Goal: Task Accomplishment & Management: Use online tool/utility

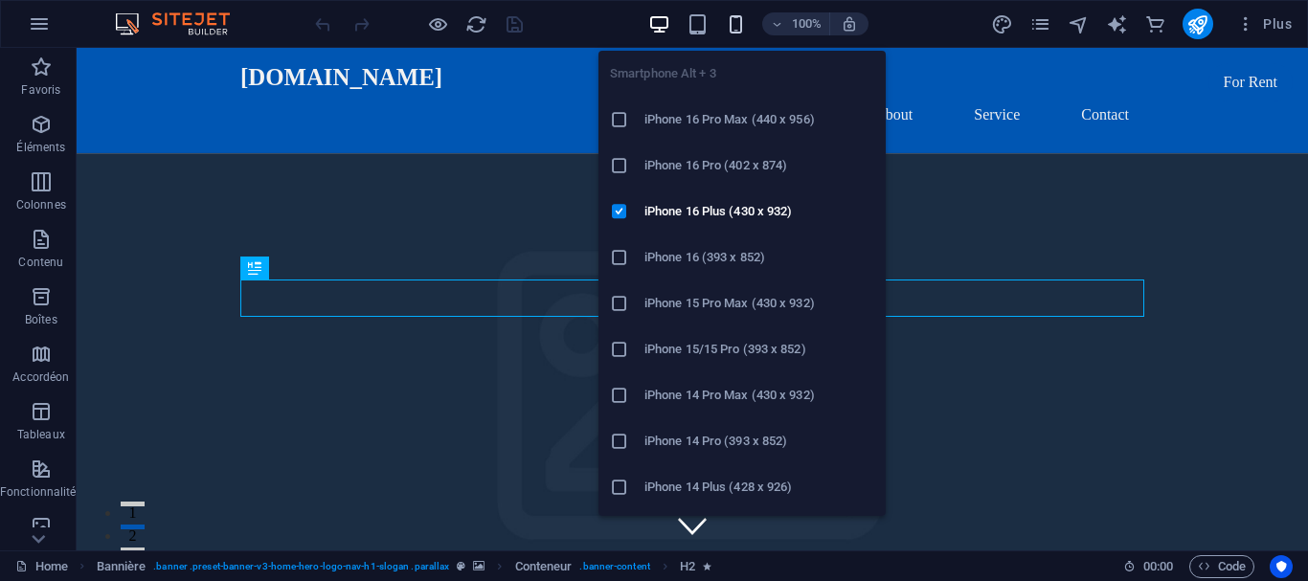
click at [733, 20] on icon "button" at bounding box center [736, 24] width 22 height 22
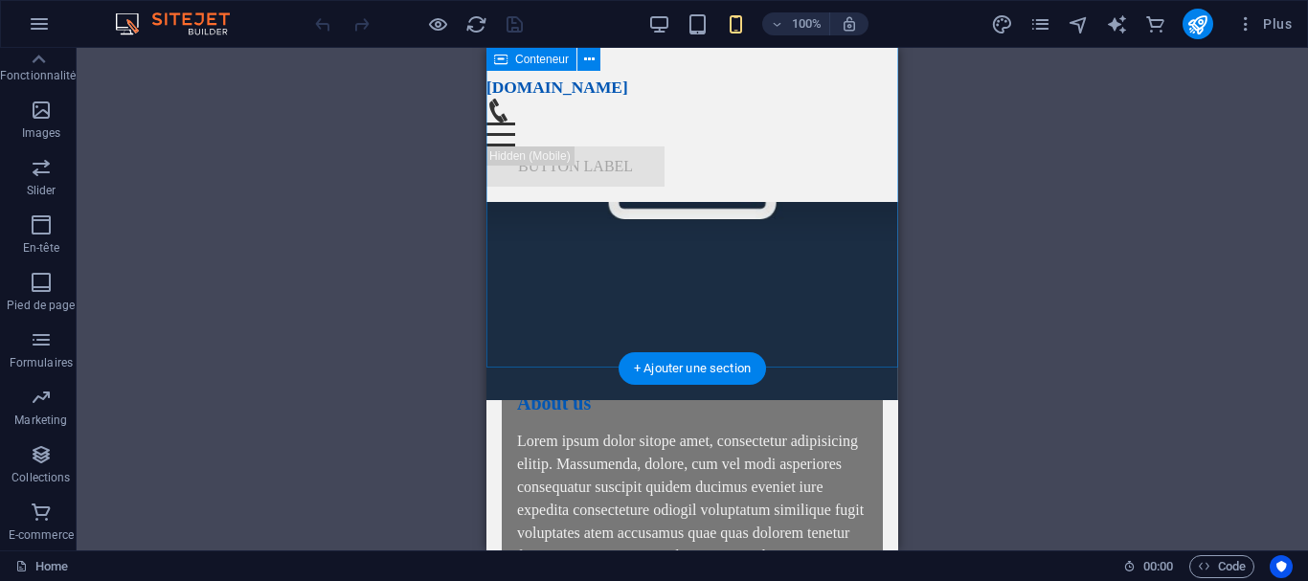
scroll to position [6790, 0]
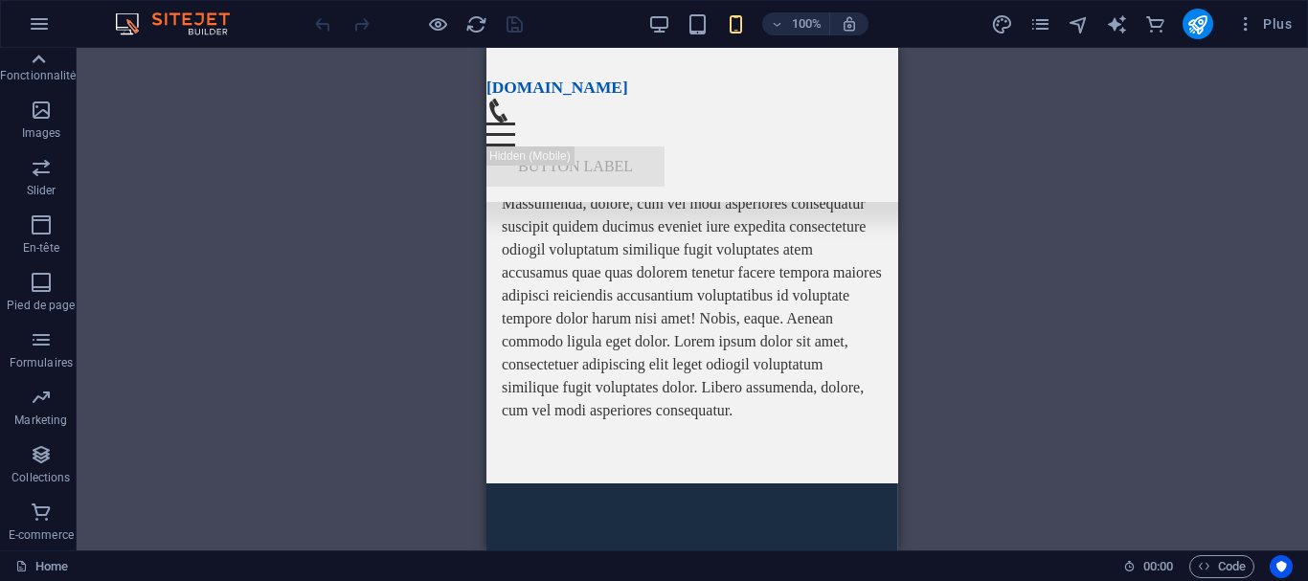
click at [40, 62] on icon at bounding box center [38, 59] width 27 height 27
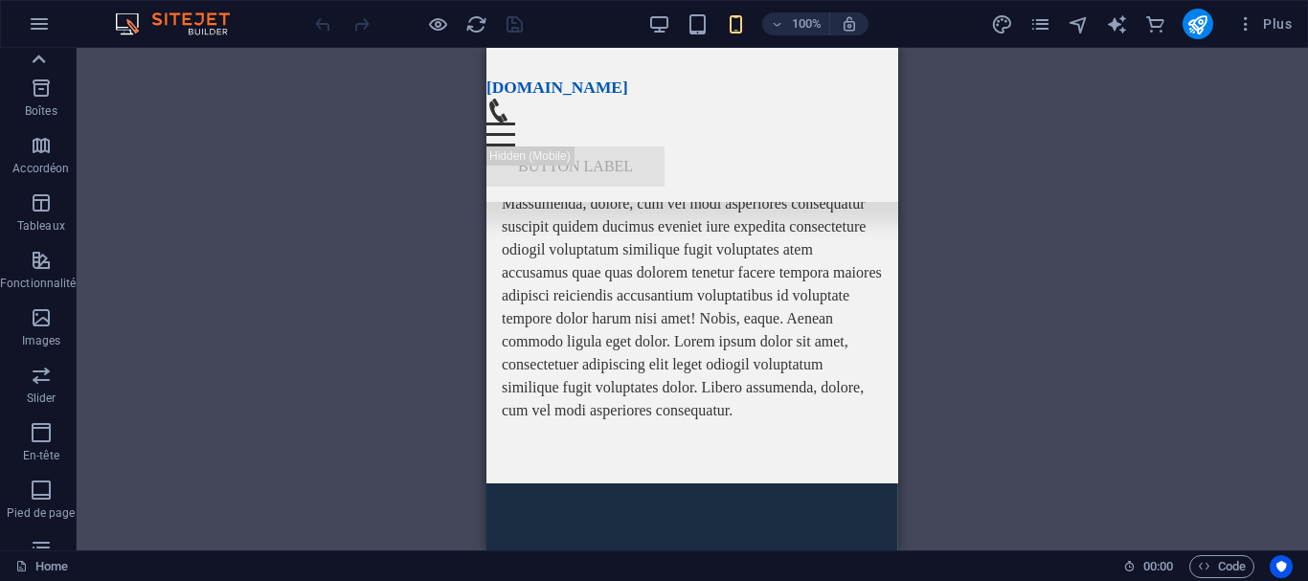
scroll to position [0, 0]
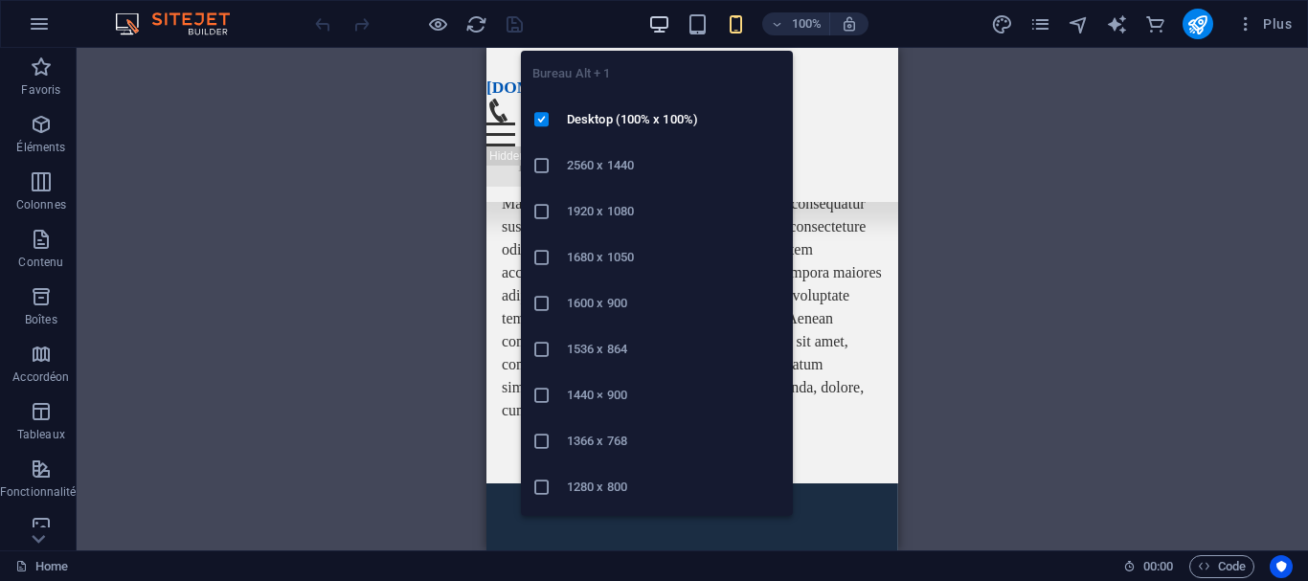
click at [663, 23] on icon "button" at bounding box center [659, 24] width 22 height 22
click at [662, 25] on icon "button" at bounding box center [659, 24] width 22 height 22
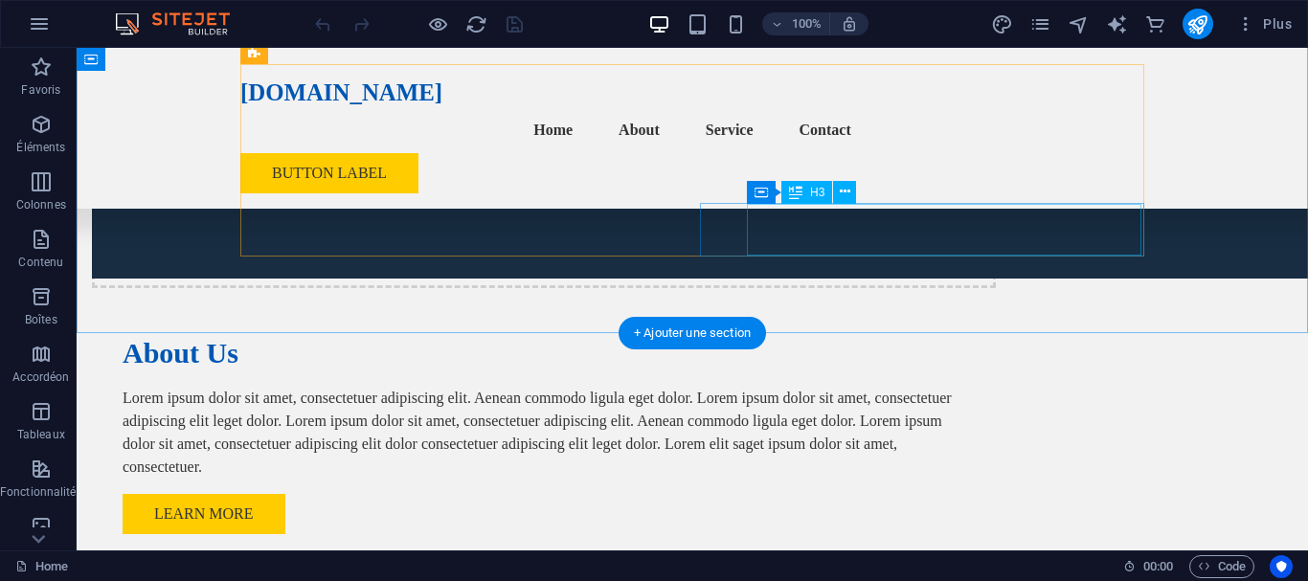
scroll to position [6429, 0]
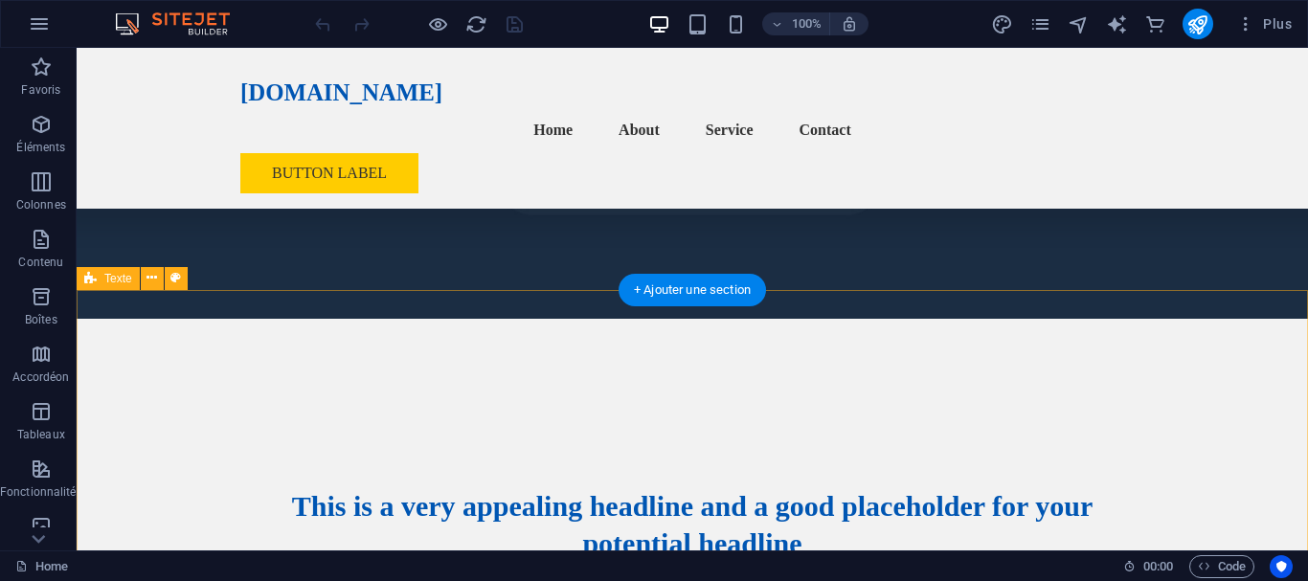
scroll to position [4004, 0]
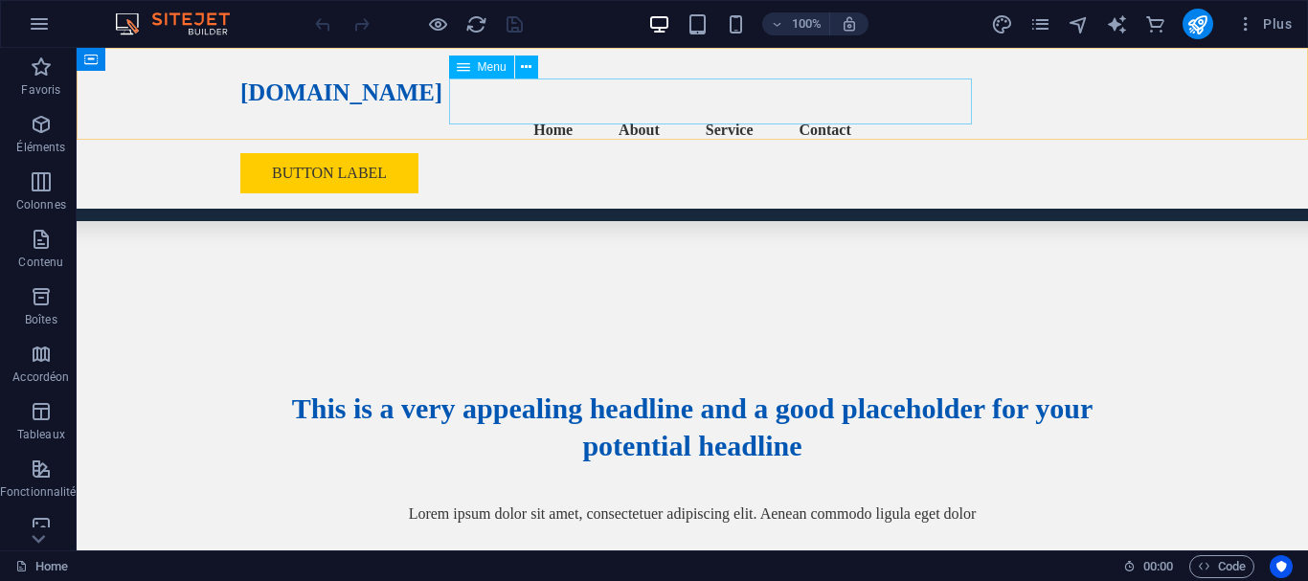
click at [747, 107] on nav "Home About Service Contact" at bounding box center [692, 130] width 904 height 46
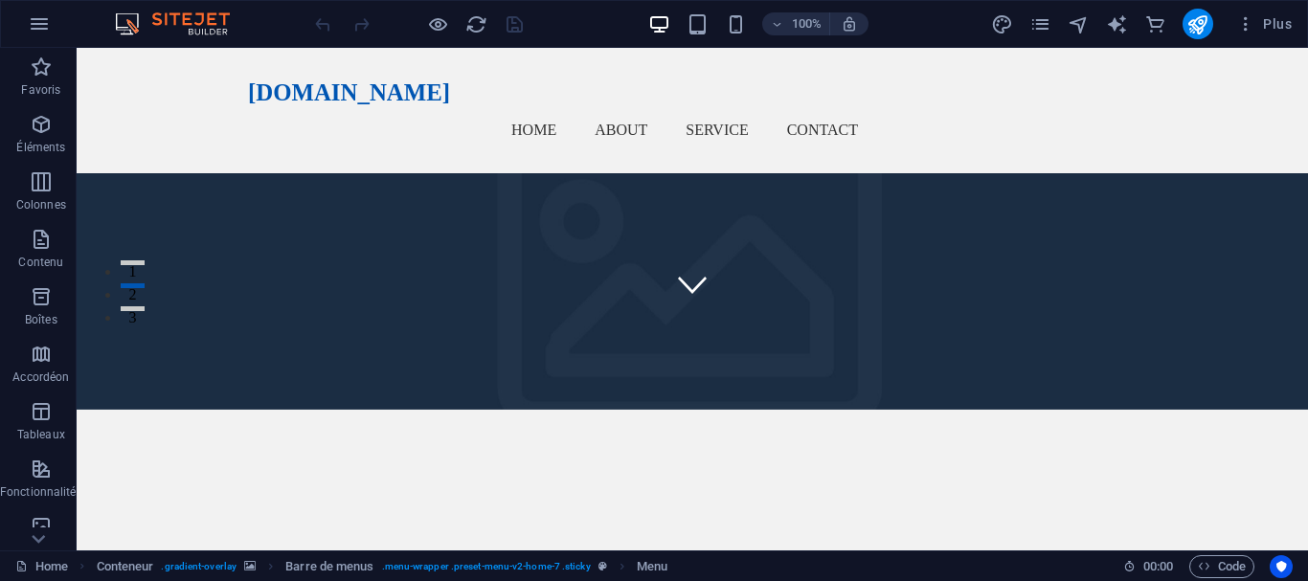
scroll to position [0, 0]
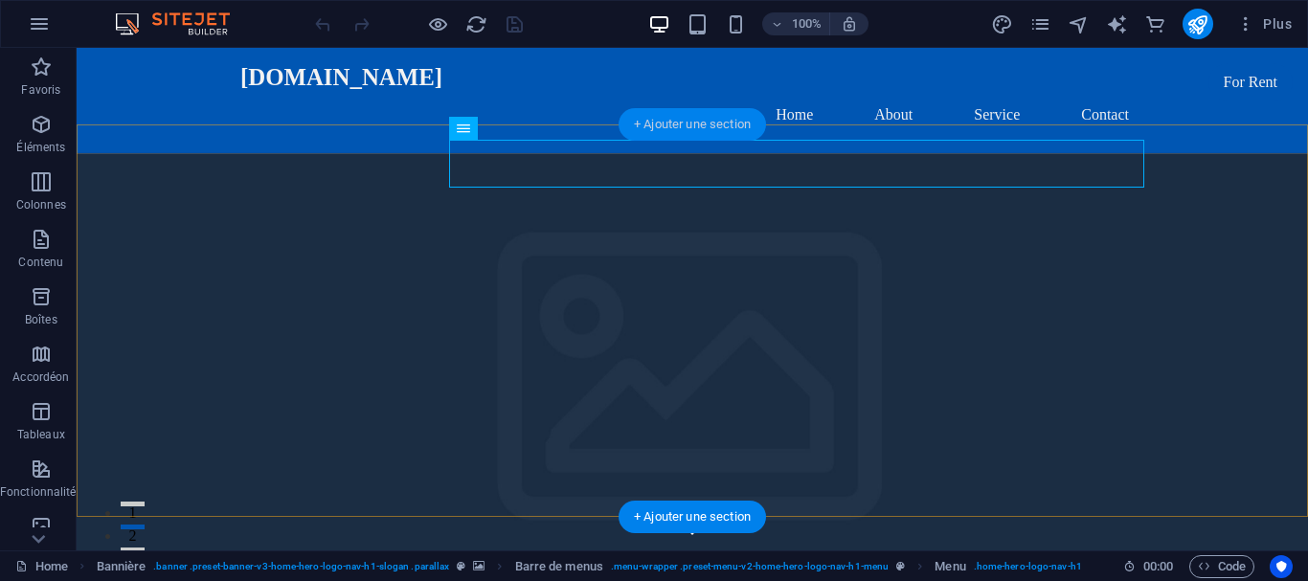
click at [697, 122] on div "+ Ajouter une section" at bounding box center [691, 124] width 147 height 33
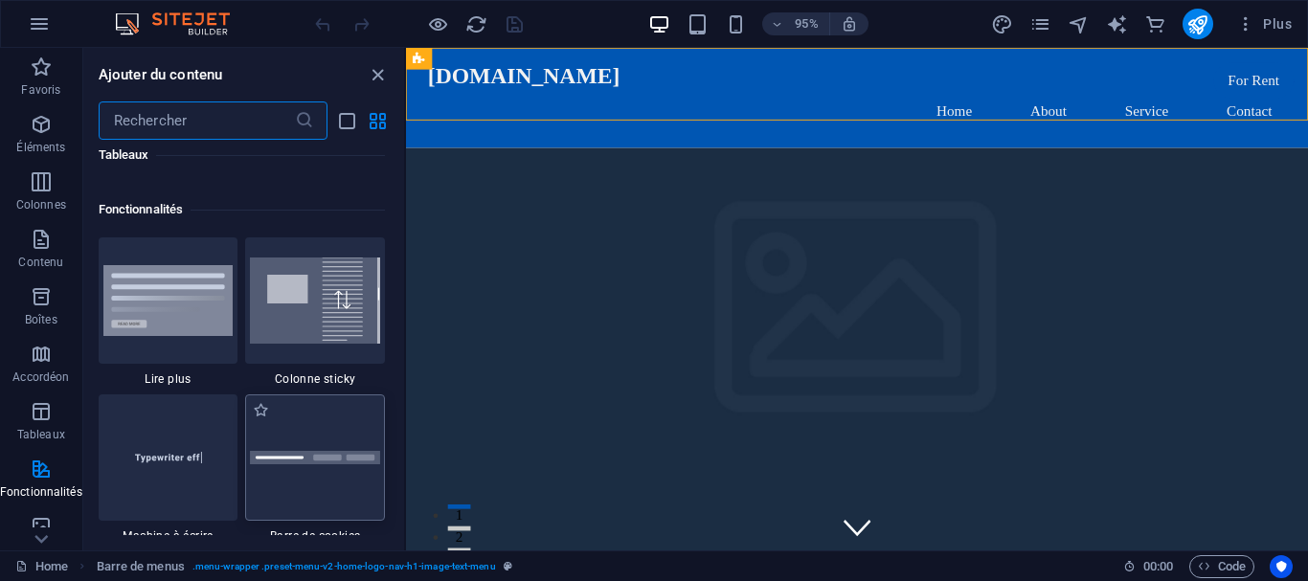
scroll to position [7400, 0]
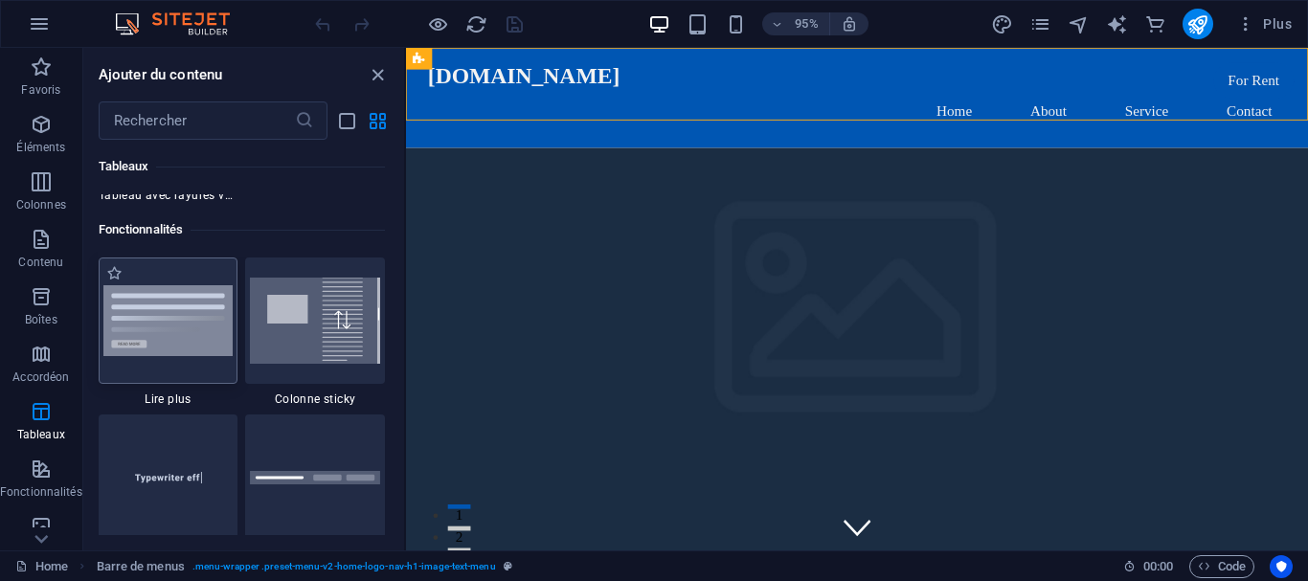
drag, startPoint x: 161, startPoint y: 315, endPoint x: 369, endPoint y: 380, distance: 217.7
click at [161, 315] on img at bounding box center [168, 320] width 130 height 71
click at [406, 327] on div "Glissez et déposez l'élément de votre choix pour remplacer le contenu existant.…" at bounding box center [857, 299] width 902 height 503
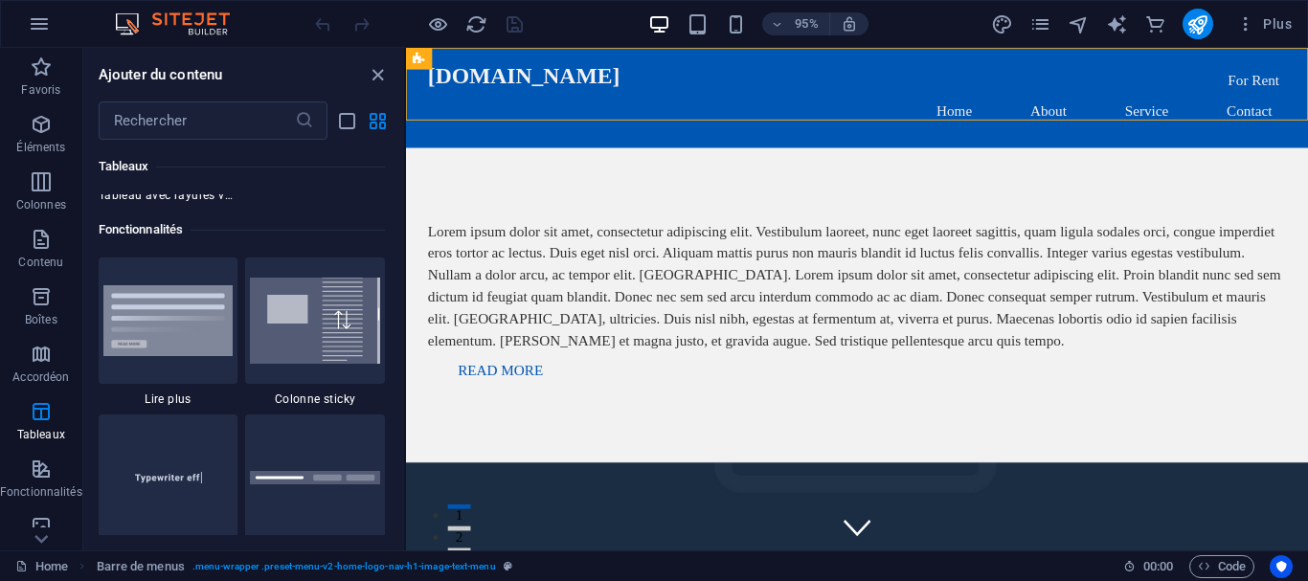
click at [406, 327] on div "Glissez et déposez l'élément de votre choix pour remplacer le contenu existant.…" at bounding box center [857, 299] width 902 height 503
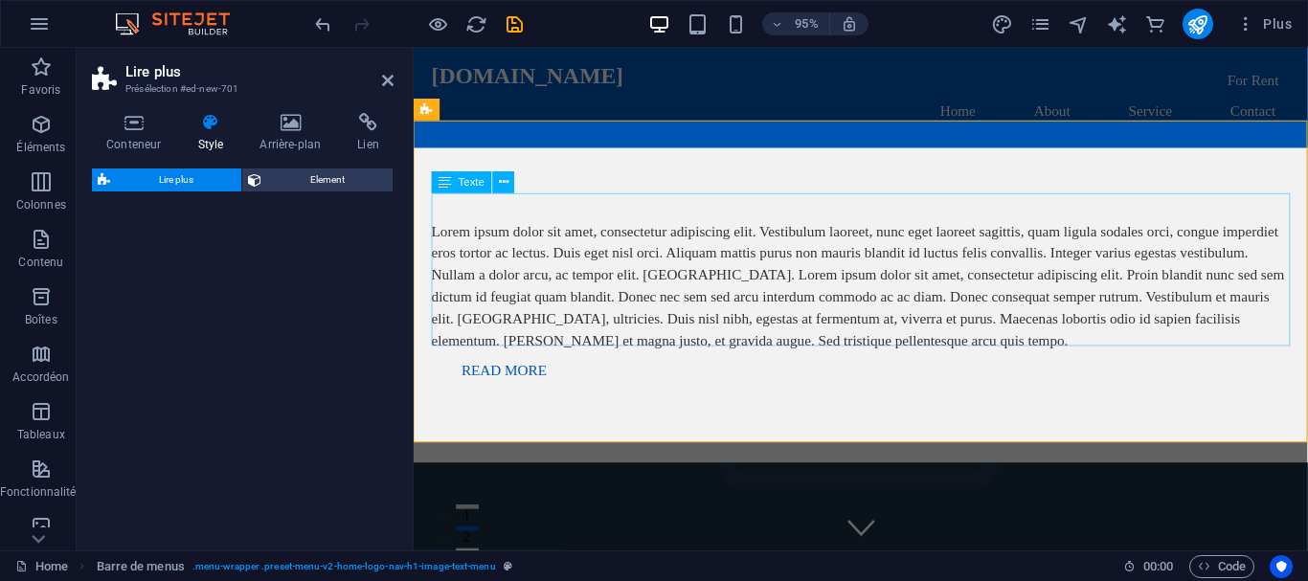
select select "px"
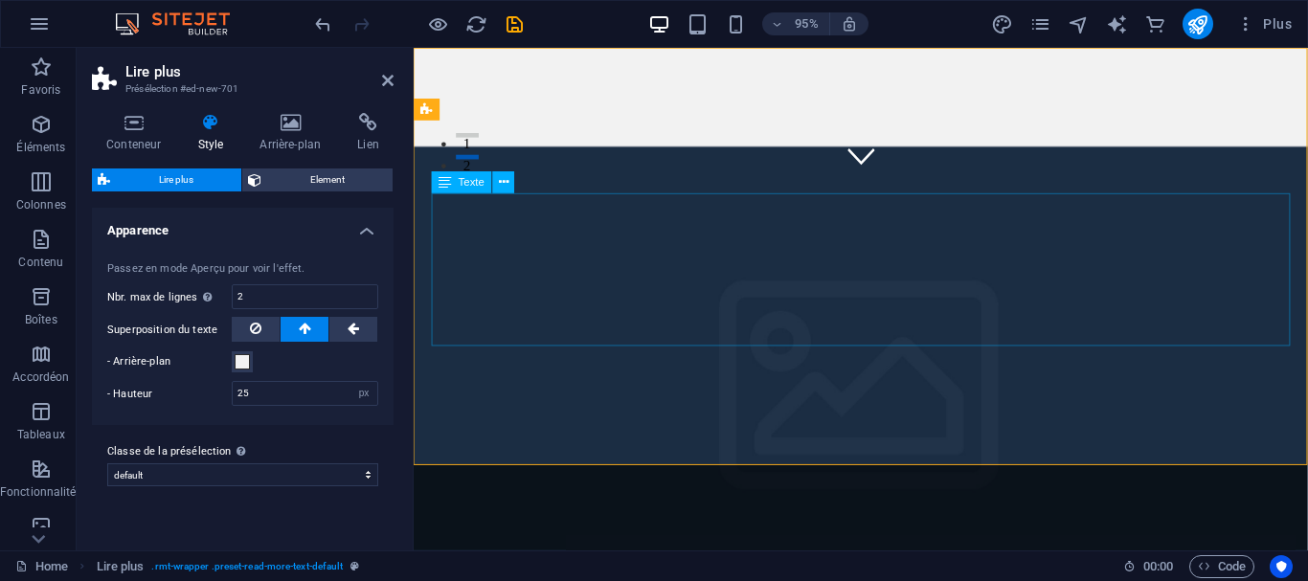
scroll to position [0, 0]
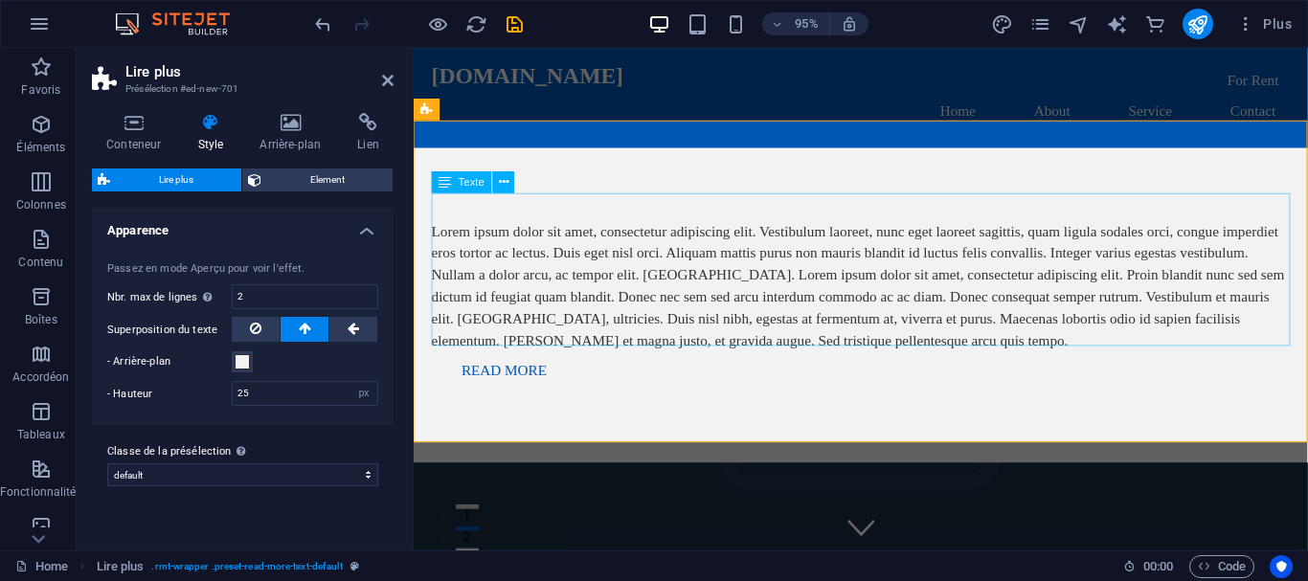
click at [659, 230] on div "Lorem ipsum dolor sit amet, consectetur adipiscing elit. Vestibulum laoreet, nu…" at bounding box center [885, 299] width 904 height 138
click at [660, 232] on div "Lorem ipsum dolor sit amet, consectetur adipiscing elit. Vestibulum laoreet, nu…" at bounding box center [885, 299] width 904 height 138
click at [660, 232] on div "Lorem ipsum dolor sit amet, consectetur adipiscing elit. Vestibulum laoreet, nu…" at bounding box center [884, 318] width 941 height 331
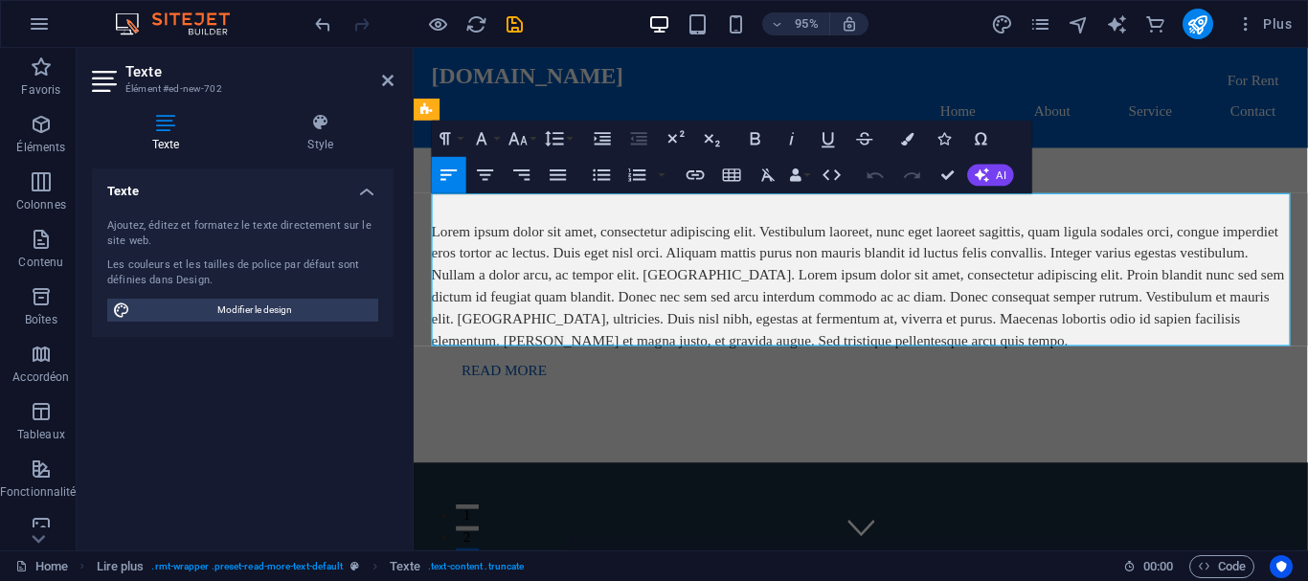
click at [510, 235] on div "Lorem ipsum dolor sit amet, consectetur adipiscing elit. Vestibulum laoreet, nu…" at bounding box center [885, 299] width 904 height 138
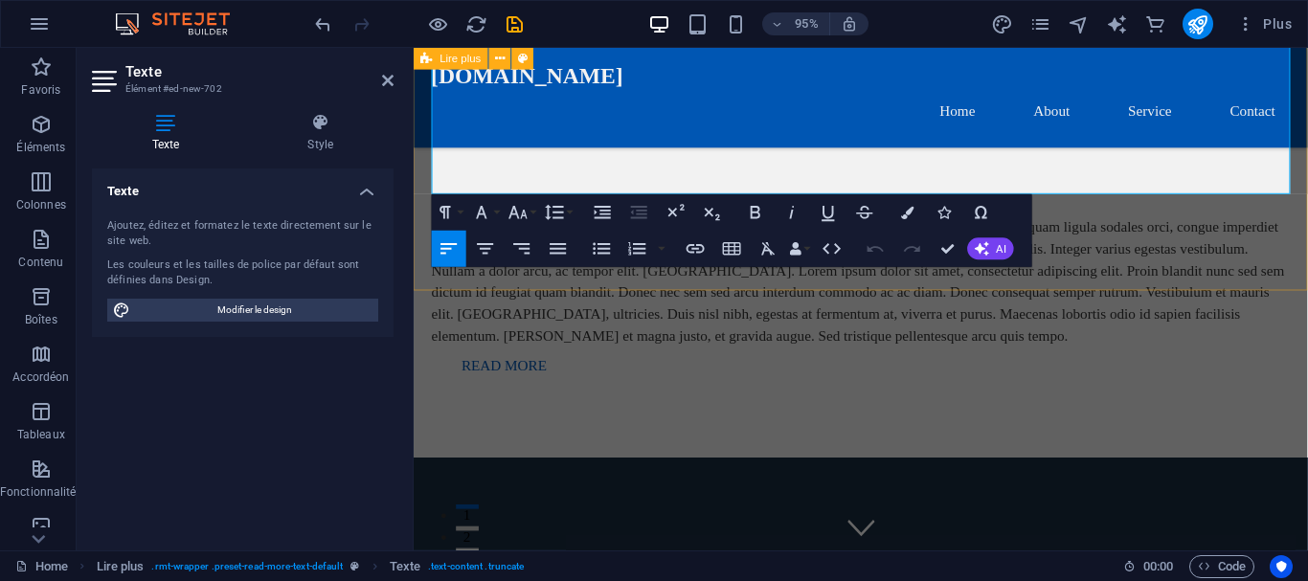
scroll to position [195, 0]
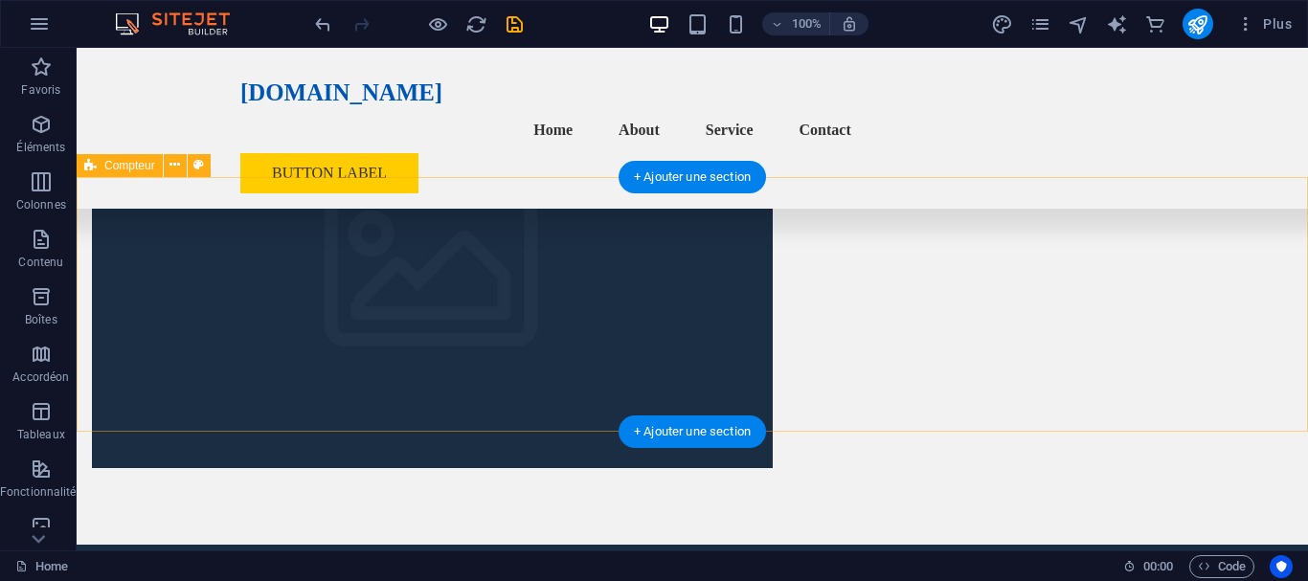
scroll to position [5078, 0]
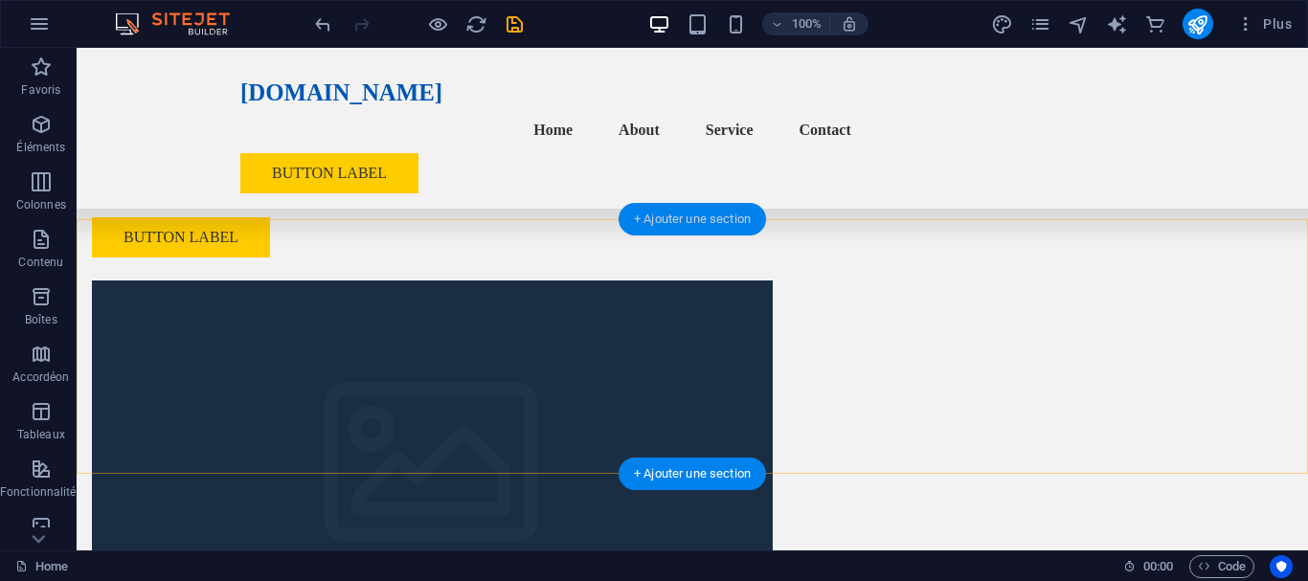
click at [691, 225] on div "+ Ajouter une section" at bounding box center [691, 219] width 147 height 33
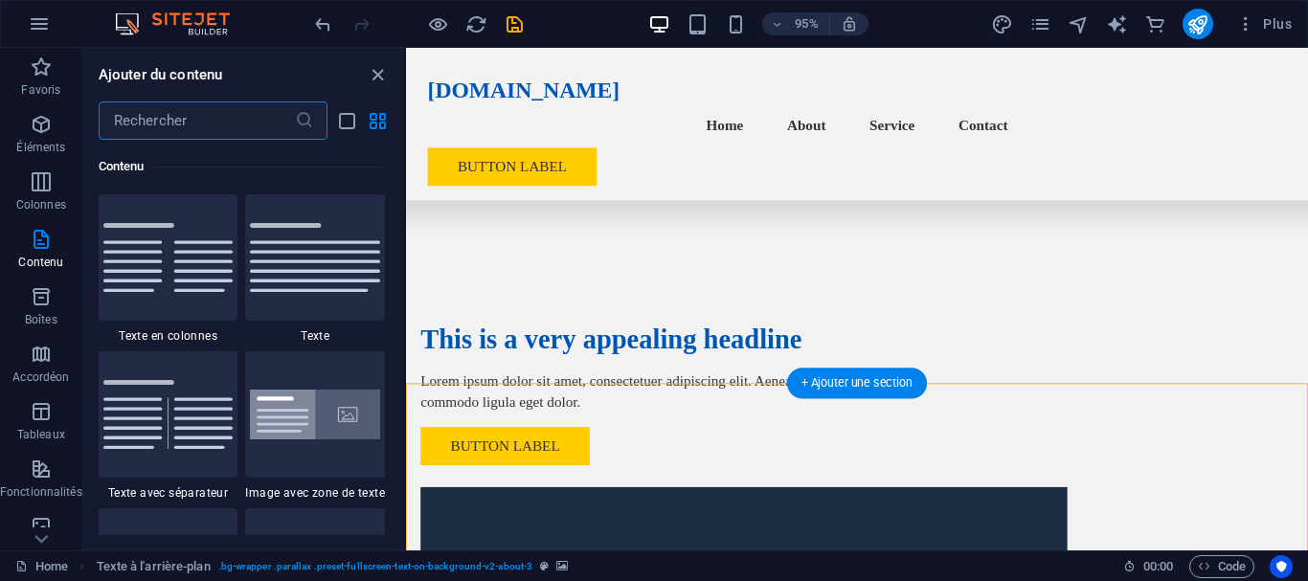
scroll to position [4492, 0]
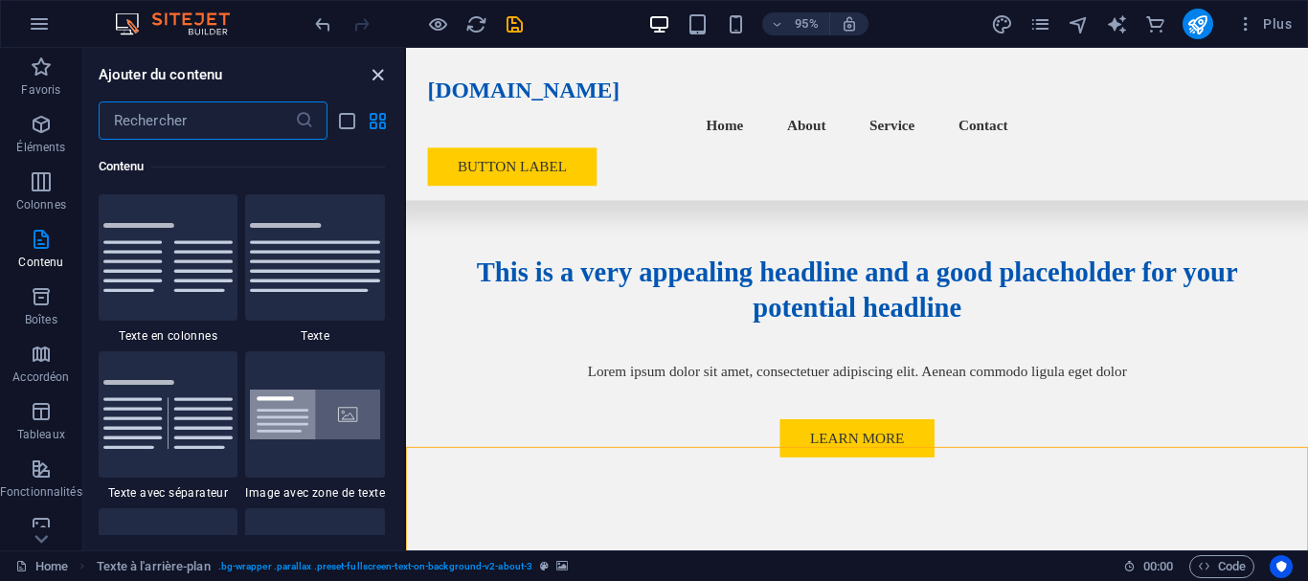
click at [384, 75] on icon "close panel" at bounding box center [378, 75] width 22 height 22
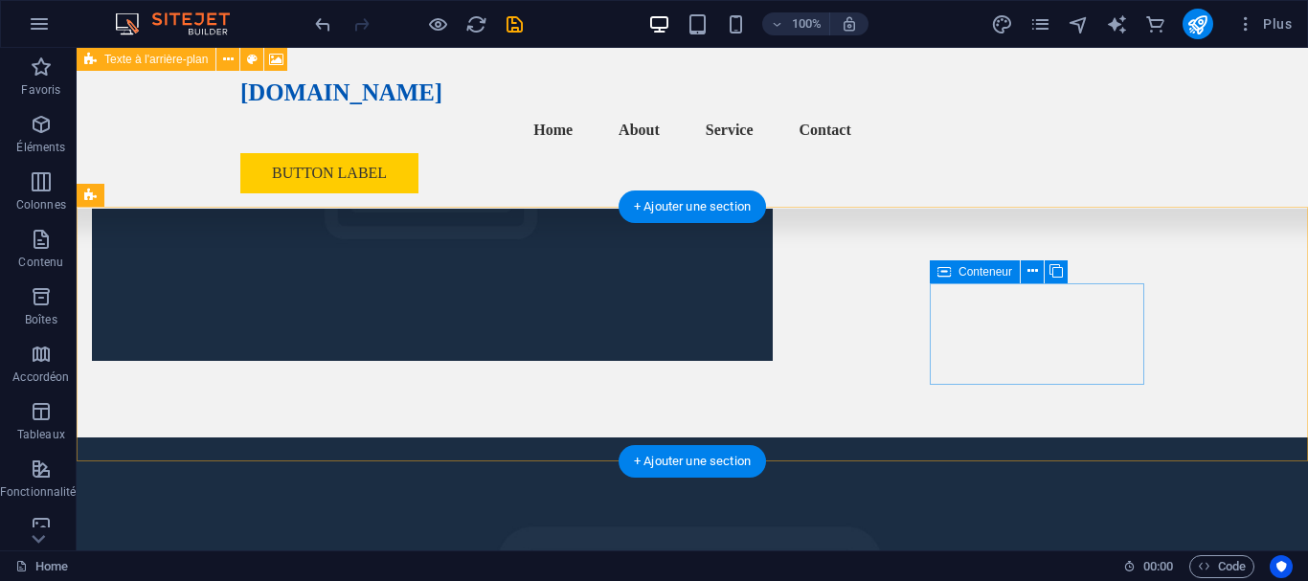
scroll to position [5088, 0]
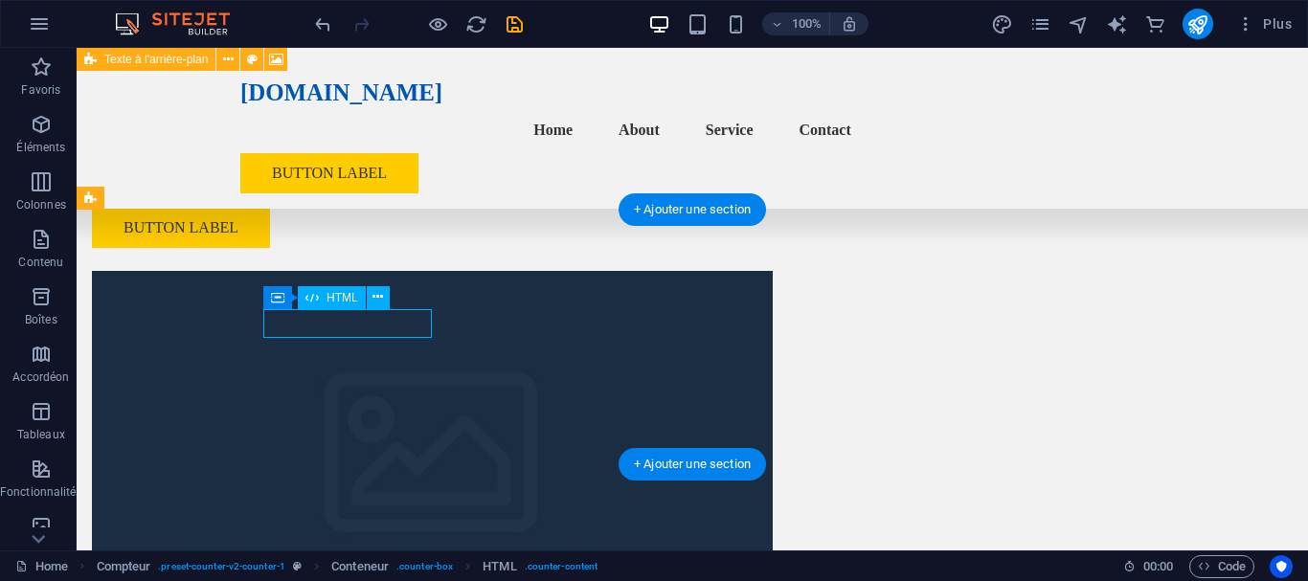
click at [349, 362] on div "Glissez et déposez l'élément de votre choix pour remplacer le contenu existant.…" at bounding box center [692, 299] width 1231 height 503
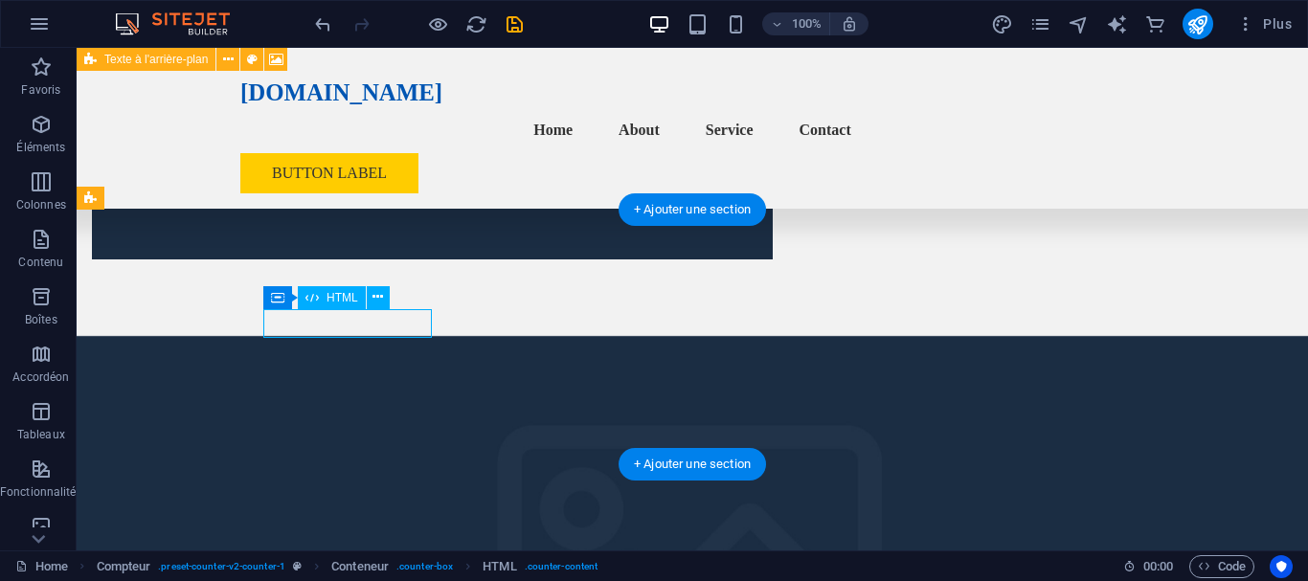
click at [349, 362] on div "Glissez et déposez l'élément de votre choix pour remplacer le contenu existant.…" at bounding box center [692, 299] width 1231 height 503
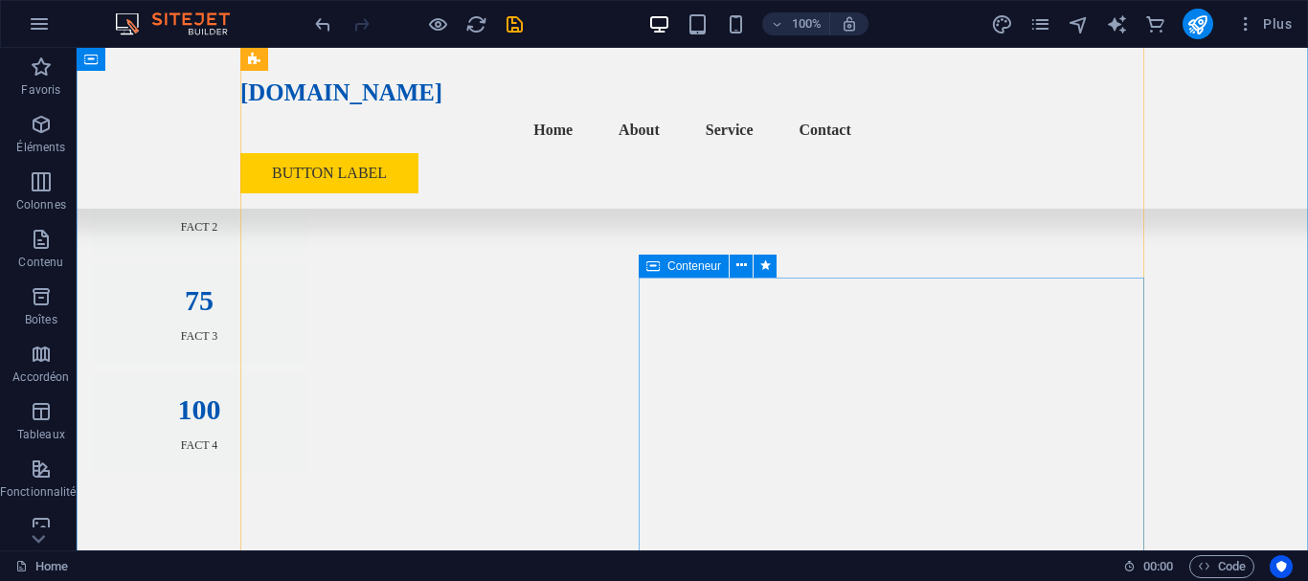
scroll to position [9189, 0]
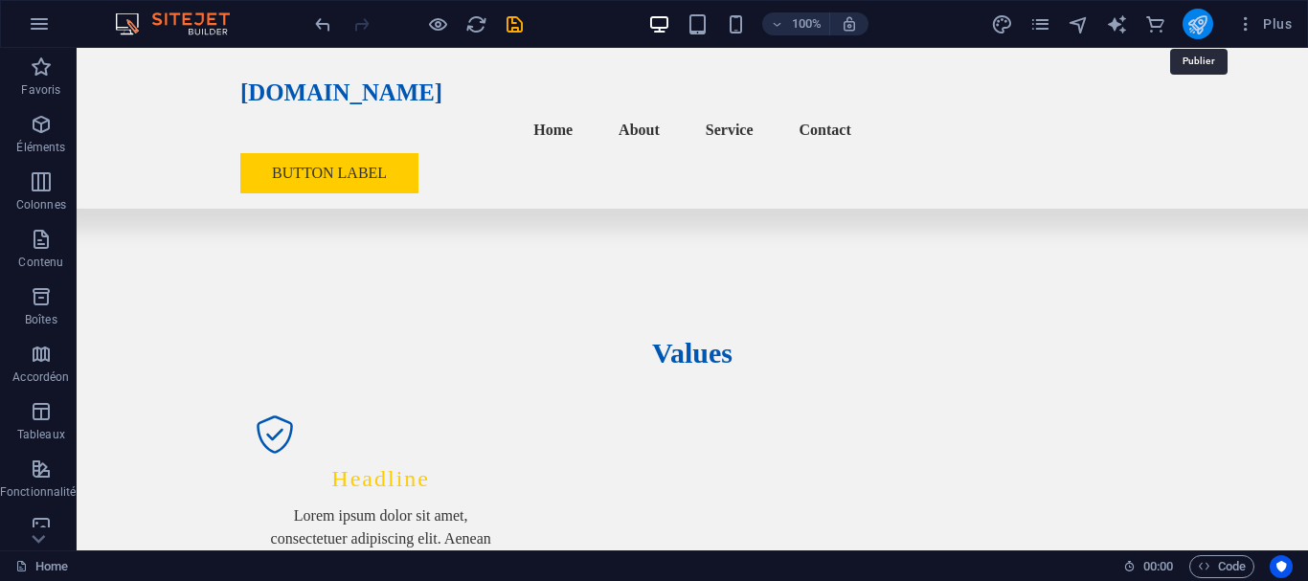
click at [1203, 19] on icon "publish" at bounding box center [1197, 24] width 22 height 22
checkbox input "false"
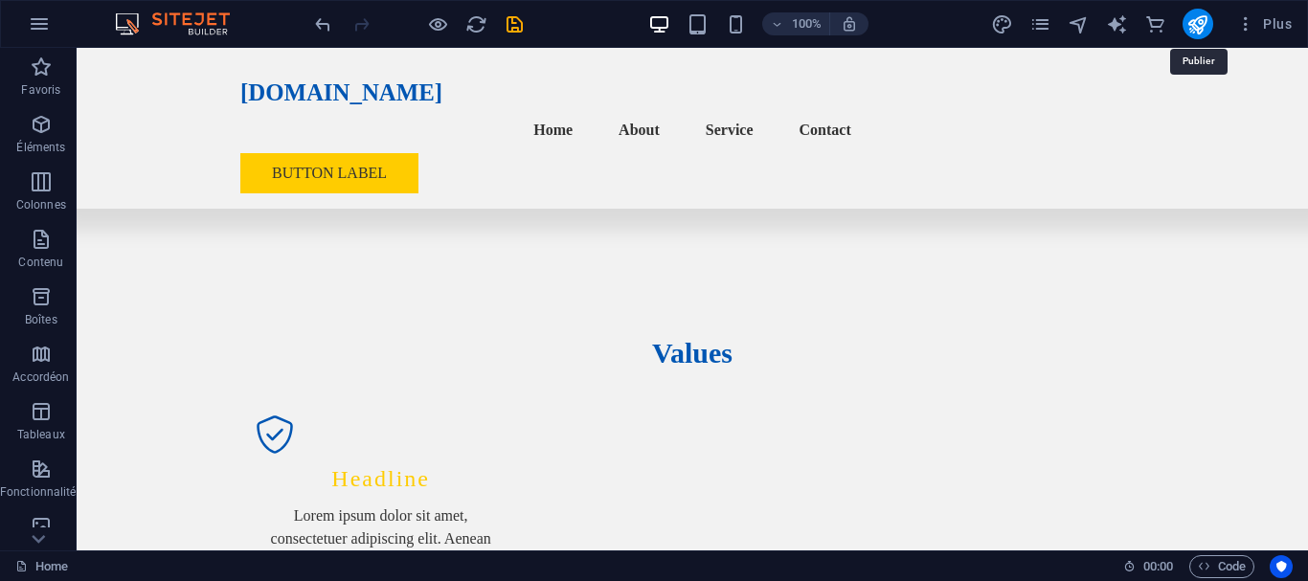
checkbox input "false"
